Goal: Transaction & Acquisition: Purchase product/service

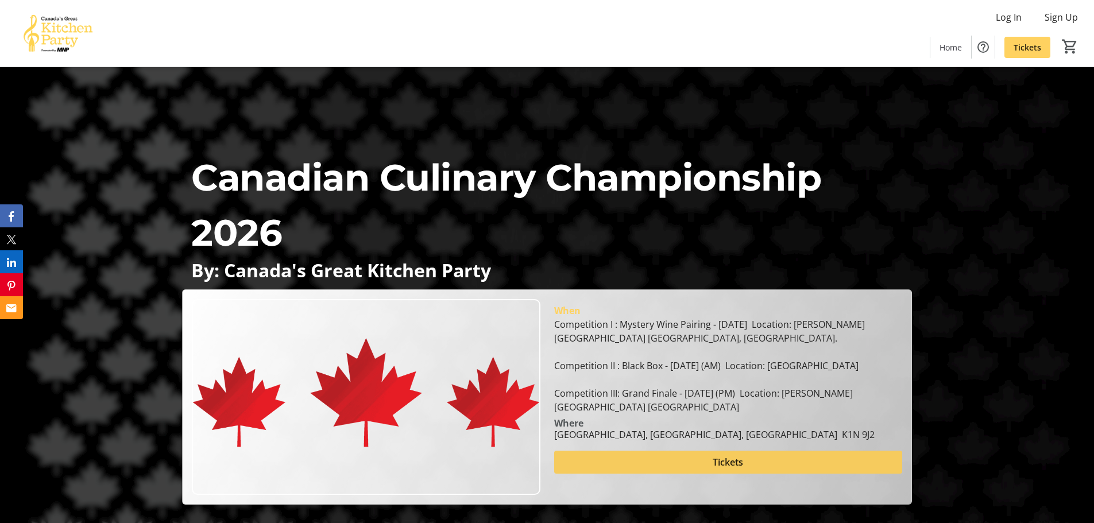
click at [644, 475] on span at bounding box center [728, 462] width 348 height 28
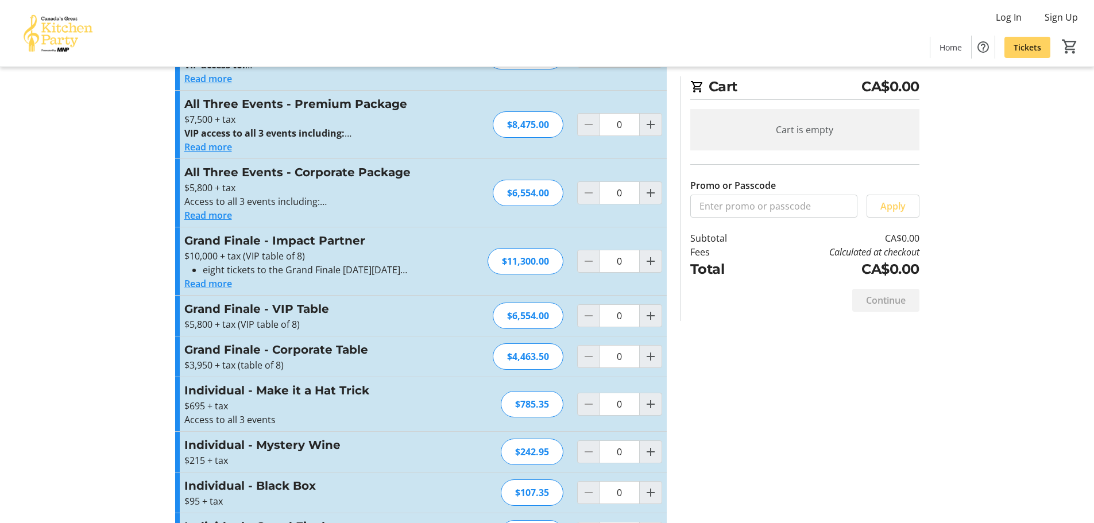
scroll to position [322, 0]
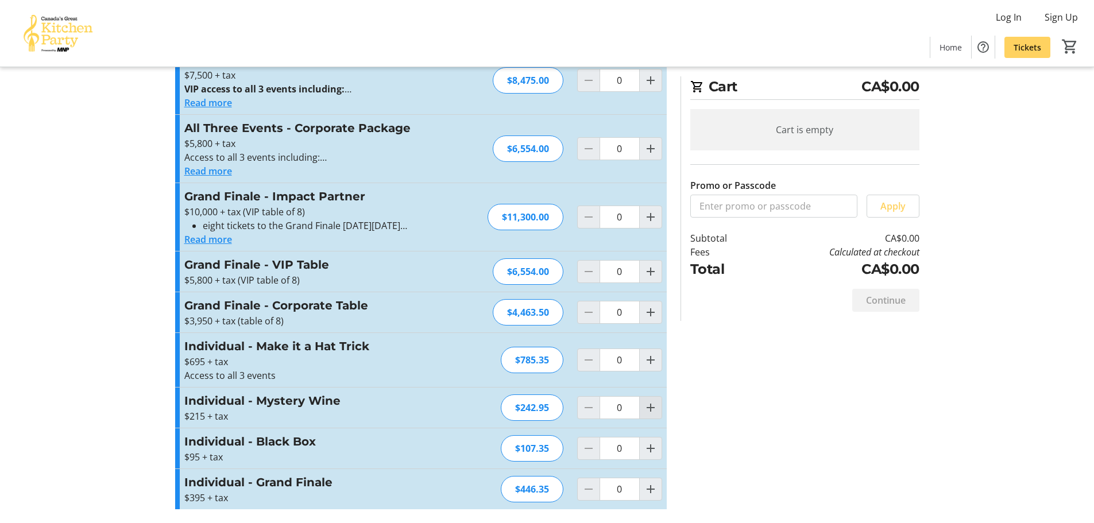
click at [649, 404] on mat-icon "Increment by one" at bounding box center [651, 408] width 14 height 14
type input "1"
click at [650, 458] on span "Increment by one" at bounding box center [651, 449] width 22 height 22
type input "1"
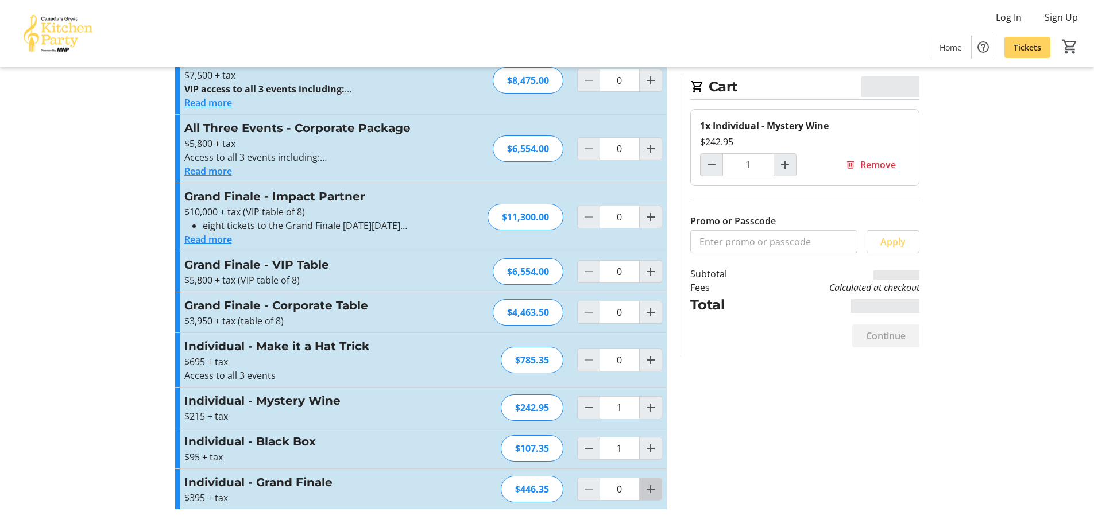
click at [650, 495] on mat-icon "Increment by one" at bounding box center [651, 489] width 14 height 14
type input "1"
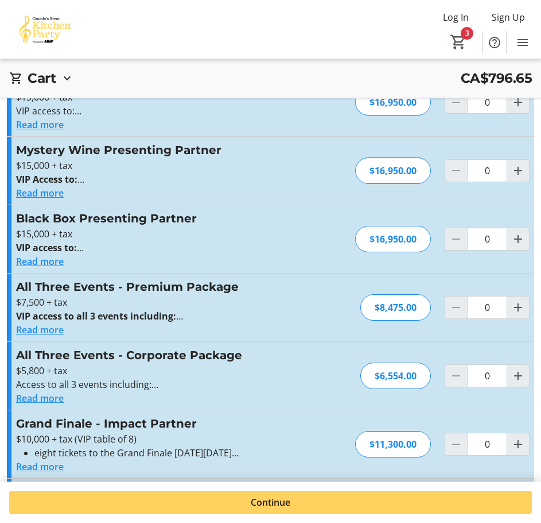
scroll to position [424, 0]
